Goal: Task Accomplishment & Management: Use online tool/utility

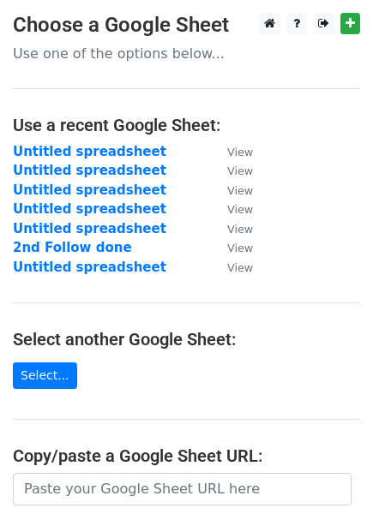
scroll to position [175, 0]
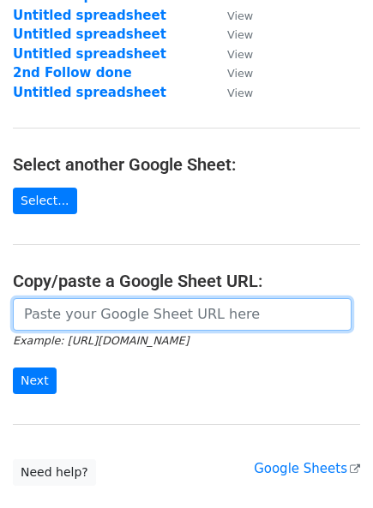
click at [80, 324] on input "url" at bounding box center [182, 314] width 338 height 33
paste input "[URL][DOMAIN_NAME]"
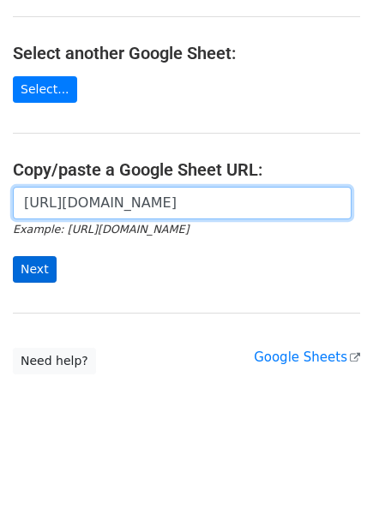
type input "[URL][DOMAIN_NAME]"
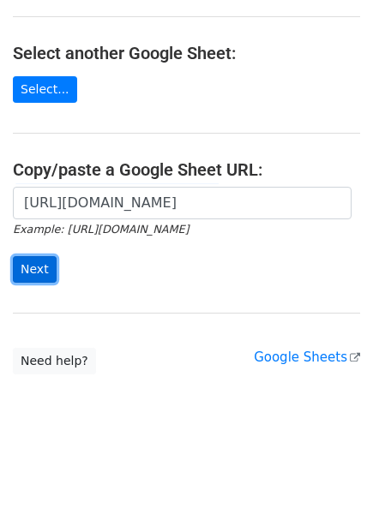
scroll to position [0, 0]
click at [36, 262] on input "Next" at bounding box center [35, 269] width 44 height 27
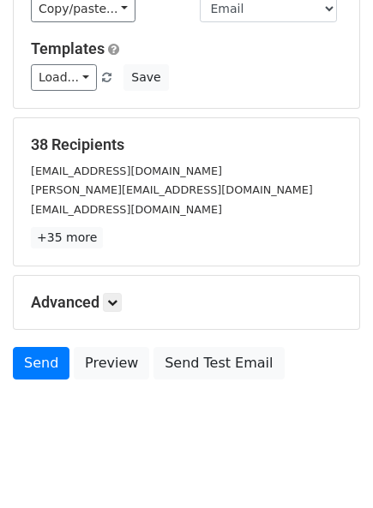
scroll to position [154, 0]
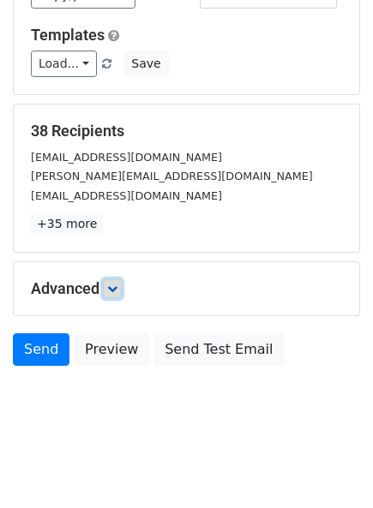
click at [108, 285] on link at bounding box center [112, 288] width 19 height 19
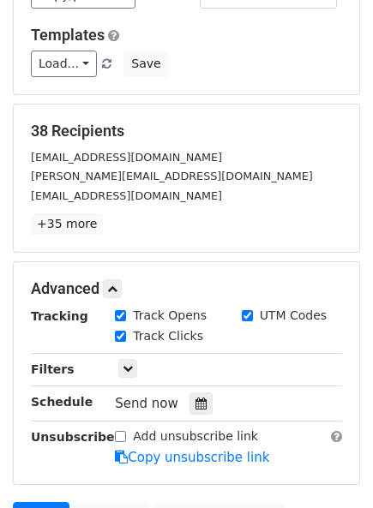
click at [119, 315] on input "Track Opens" at bounding box center [120, 315] width 11 height 11
checkbox input "false"
click at [121, 331] on input "Track Clicks" at bounding box center [120, 336] width 11 height 11
checkbox input "false"
click at [264, 307] on label "UTM Codes" at bounding box center [293, 316] width 67 height 18
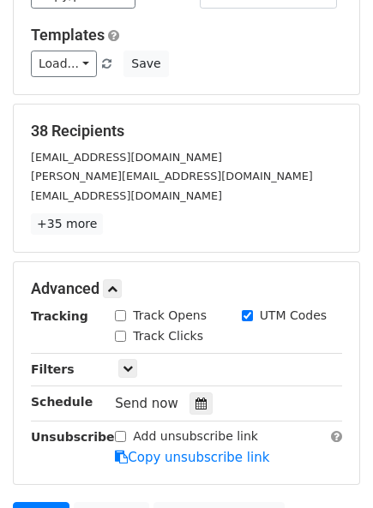
click at [253, 310] on input "UTM Codes" at bounding box center [247, 315] width 11 height 11
checkbox input "false"
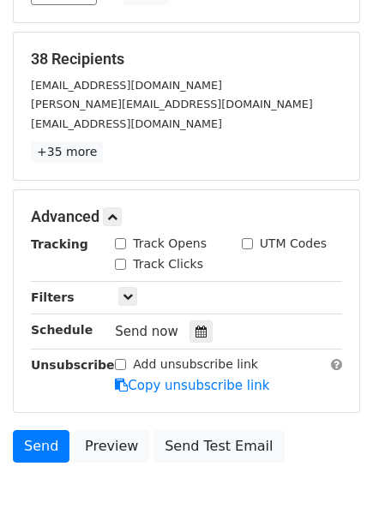
scroll to position [0, 0]
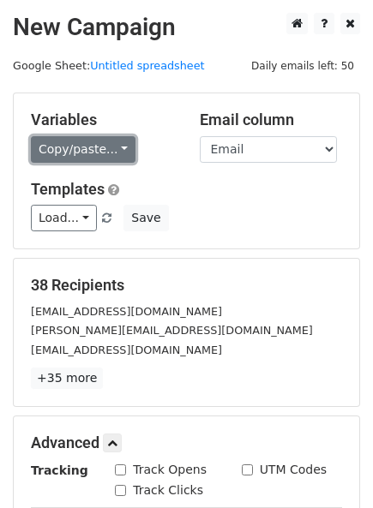
click at [83, 141] on link "Copy/paste..." at bounding box center [83, 149] width 105 height 27
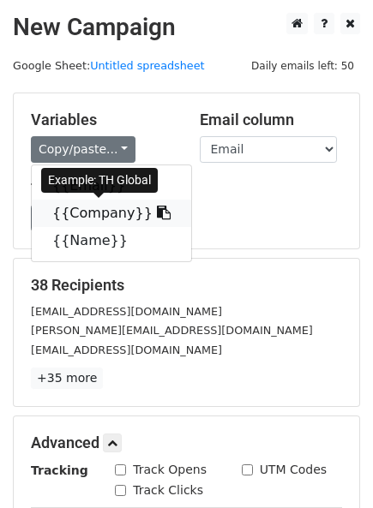
click at [76, 214] on link "{{Company}}" at bounding box center [111, 213] width 159 height 27
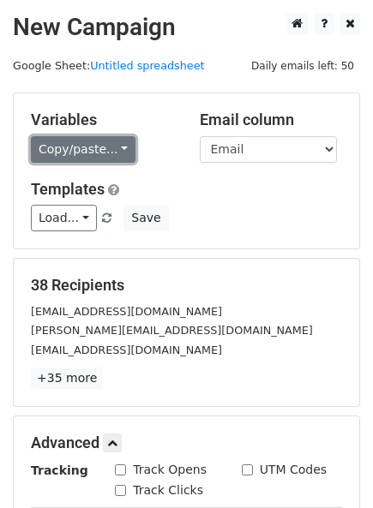
click at [100, 143] on link "Copy/paste..." at bounding box center [83, 149] width 105 height 27
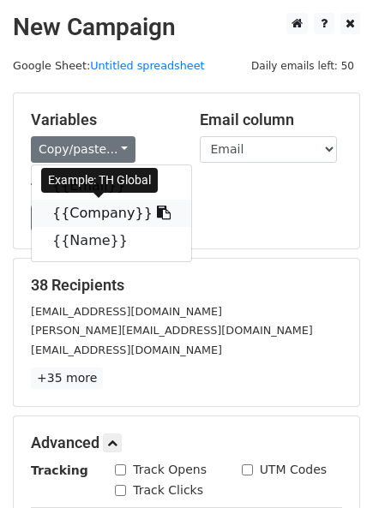
click at [84, 218] on link "{{Company}}" at bounding box center [111, 213] width 159 height 27
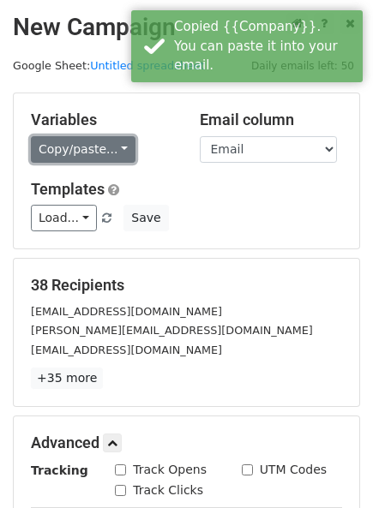
click at [93, 147] on link "Copy/paste..." at bounding box center [83, 149] width 105 height 27
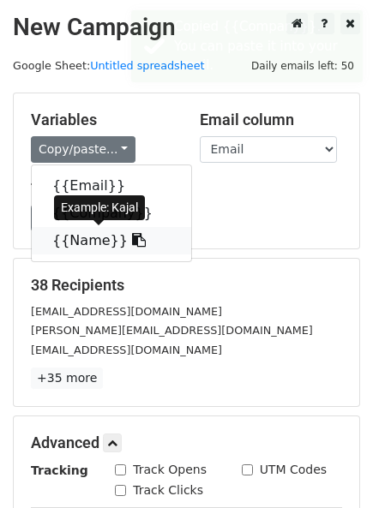
click at [78, 246] on link "{{Name}}" at bounding box center [111, 240] width 159 height 27
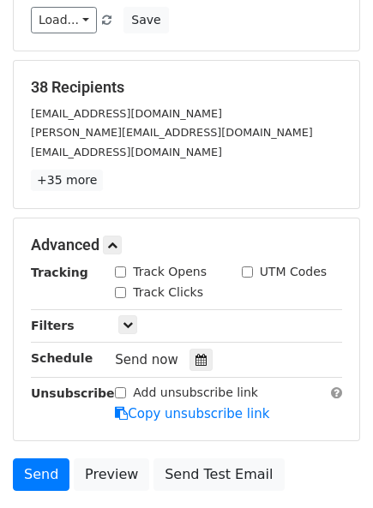
scroll to position [321, 0]
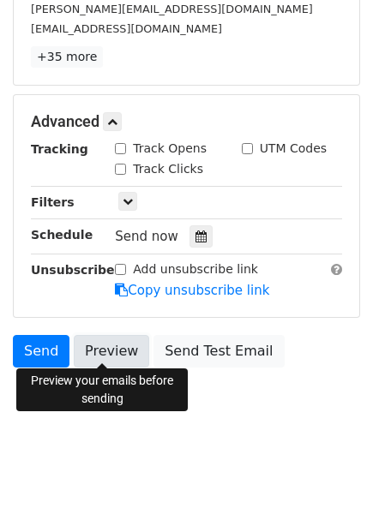
click at [105, 344] on link "Preview" at bounding box center [111, 351] width 75 height 33
